Goal: Task Accomplishment & Management: Manage account settings

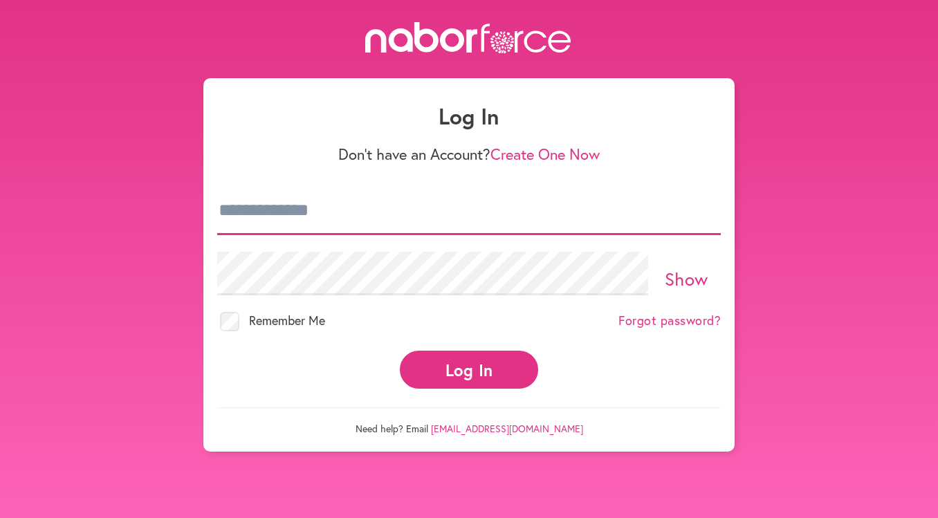
type input "**********"
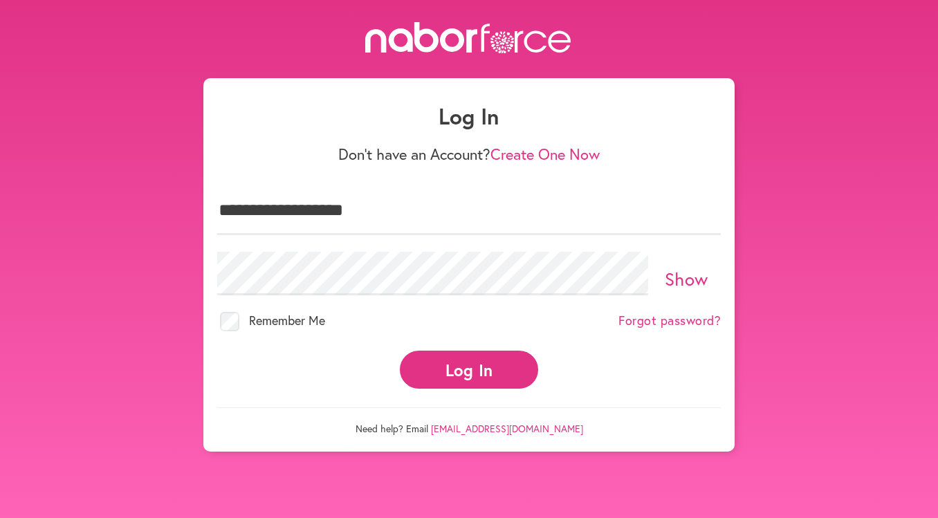
click at [455, 372] on button "Log In" at bounding box center [469, 370] width 138 height 38
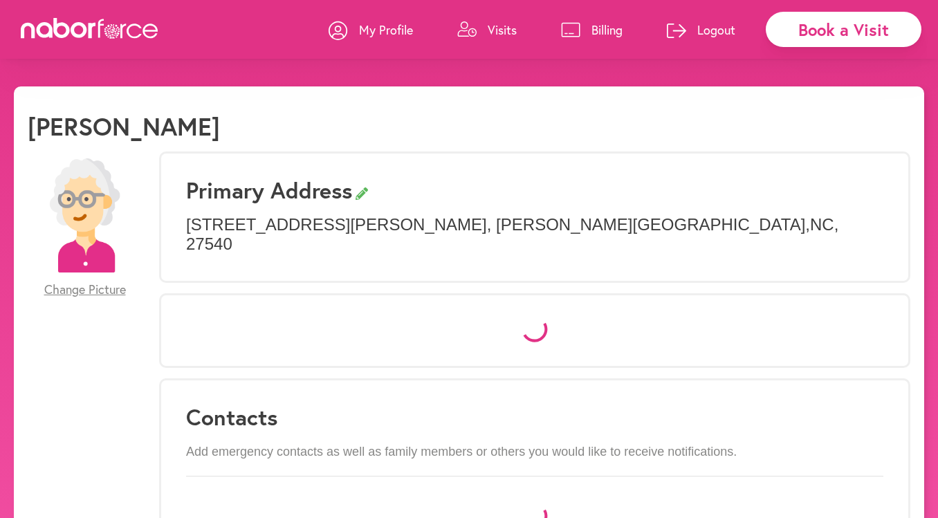
select select "*"
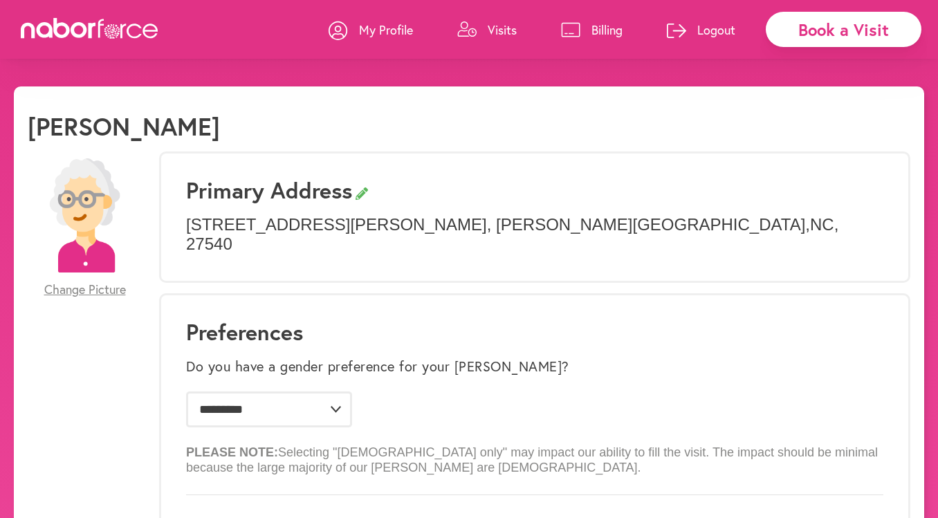
click at [503, 26] on p "Visits" at bounding box center [502, 29] width 29 height 17
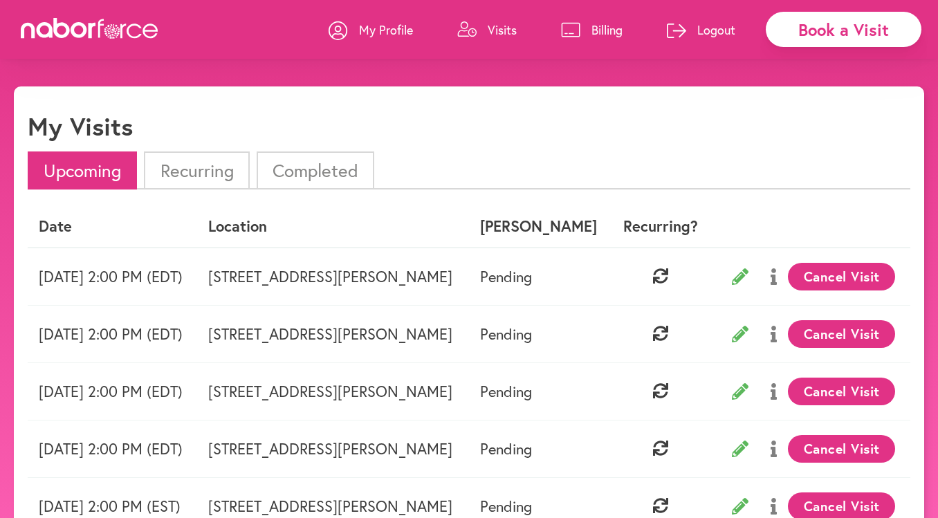
click at [211, 167] on li "Recurring" at bounding box center [196, 171] width 105 height 38
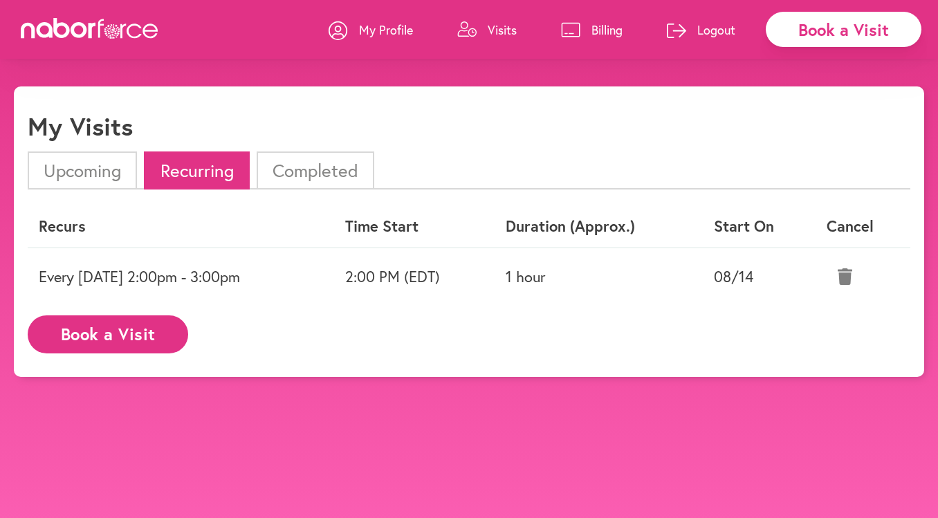
click at [308, 174] on li "Completed" at bounding box center [316, 171] width 118 height 38
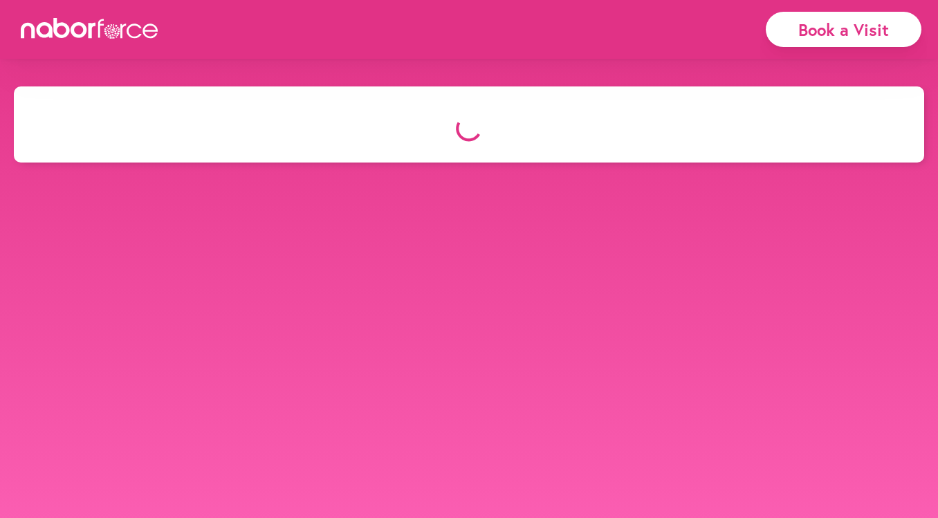
select select "*"
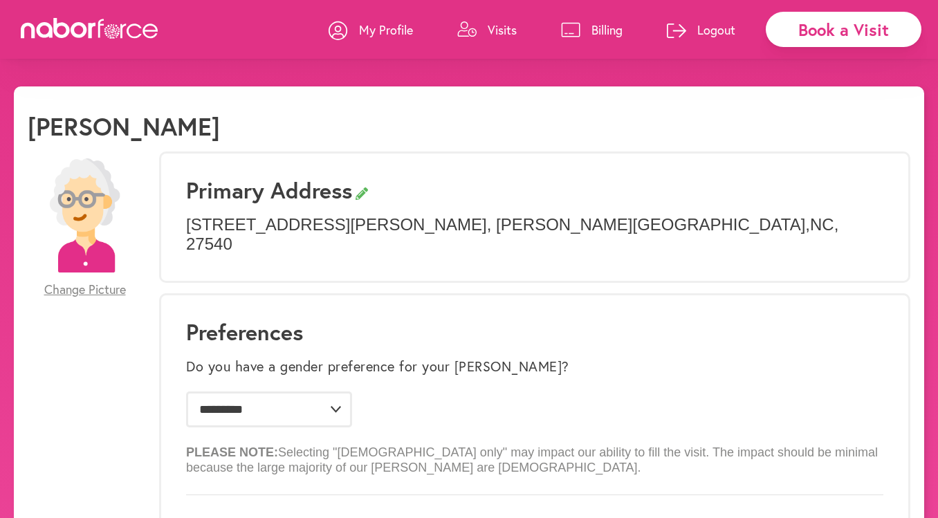
click at [809, 25] on div "Book a Visit" at bounding box center [844, 29] width 156 height 35
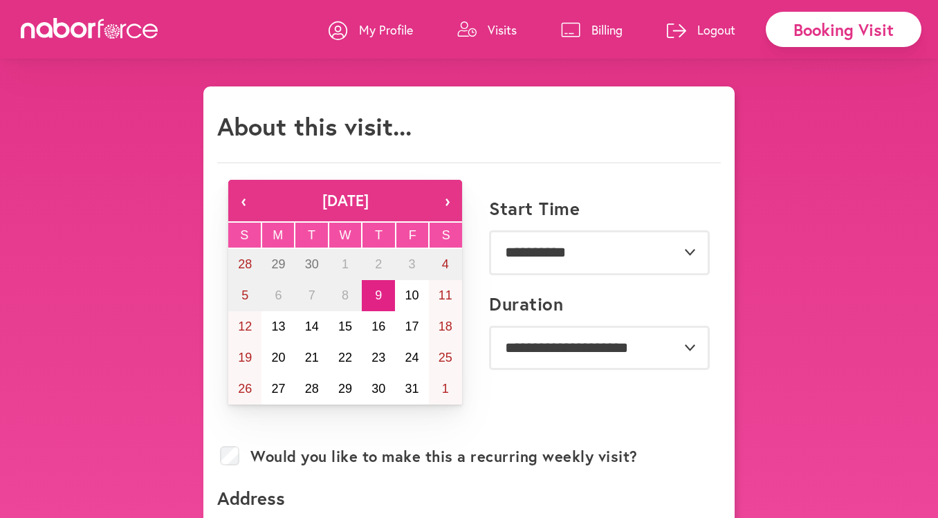
click at [499, 26] on p "Visits" at bounding box center [502, 29] width 29 height 17
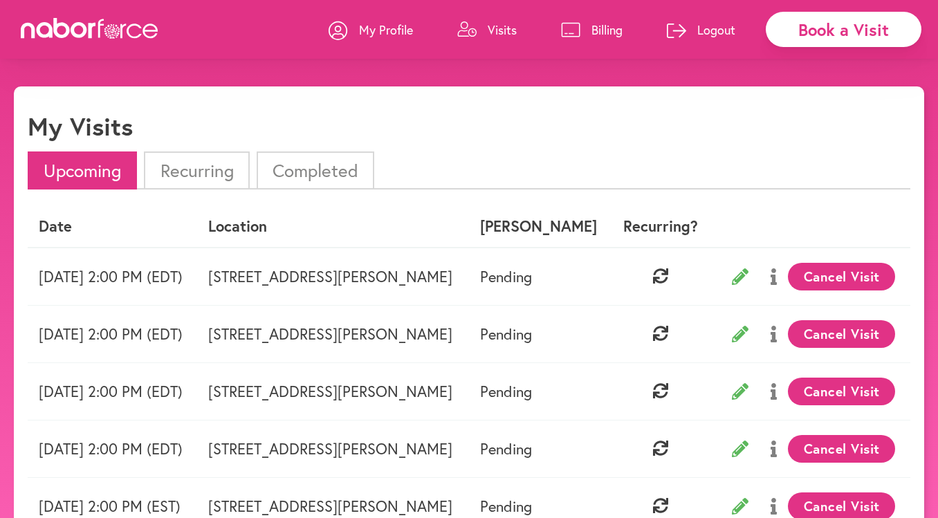
click at [825, 267] on button "Cancel Visit" at bounding box center [841, 277] width 107 height 28
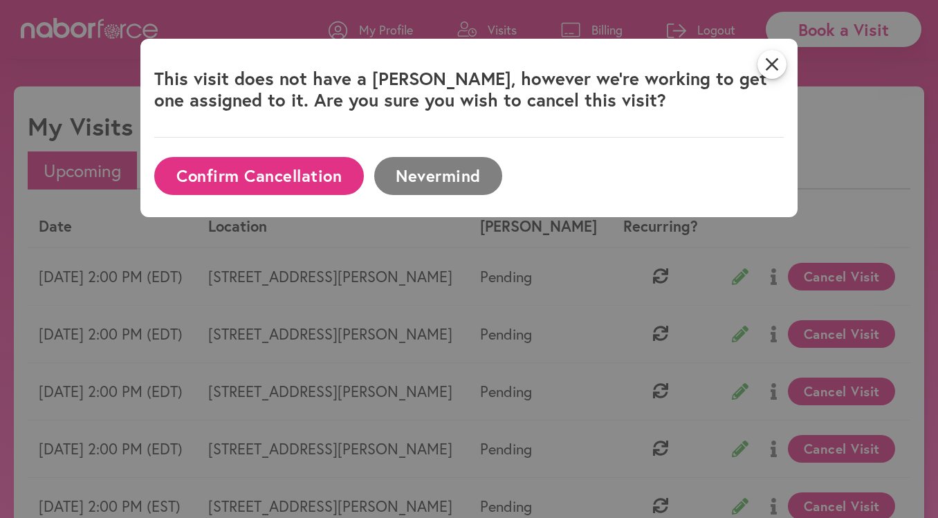
click at [302, 178] on button "Confirm Cancellation" at bounding box center [258, 176] width 209 height 38
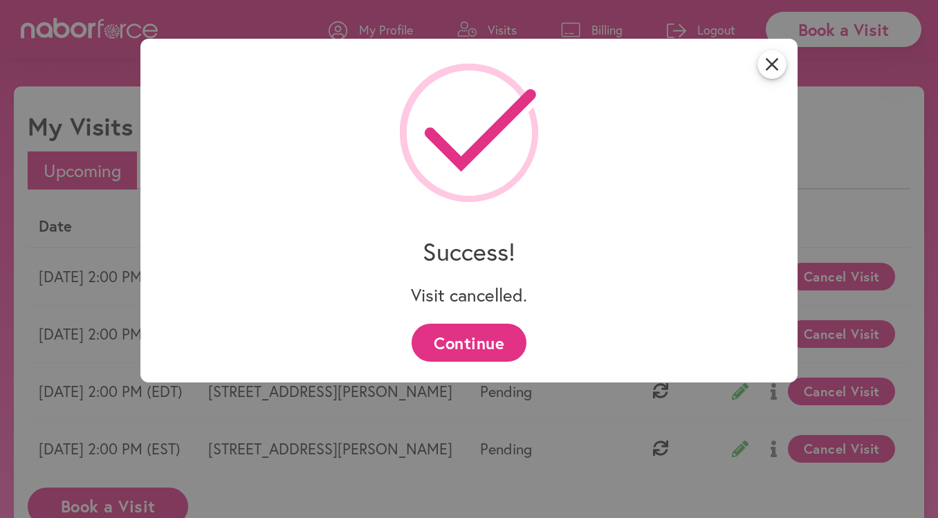
click at [466, 336] on button "Continue" at bounding box center [469, 343] width 114 height 38
